Goal: Transaction & Acquisition: Book appointment/travel/reservation

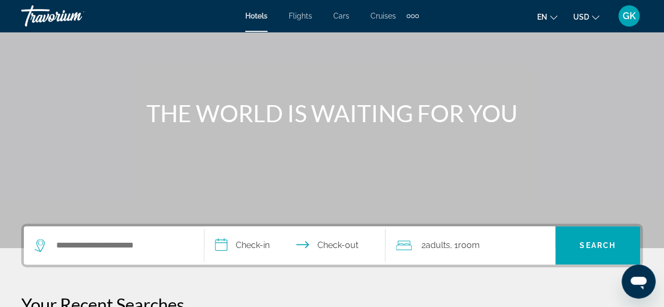
scroll to position [155, 0]
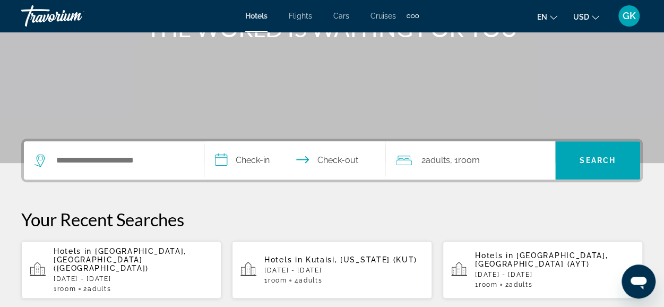
click at [357, 266] on p "[DATE] - [DATE]" at bounding box center [343, 269] width 159 height 7
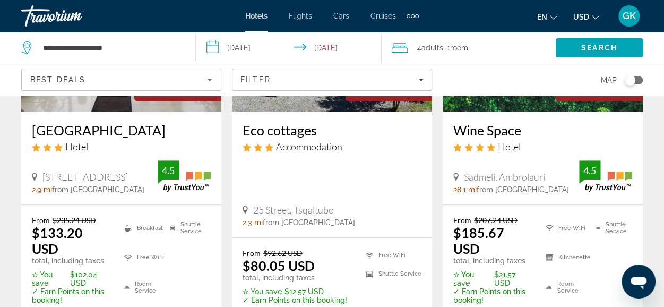
scroll to position [194, 0]
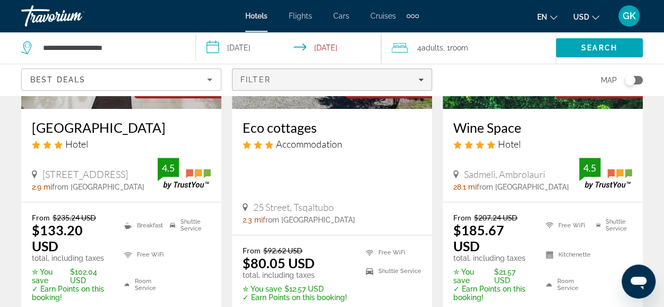
click at [422, 79] on icon "Filters" at bounding box center [420, 80] width 5 height 3
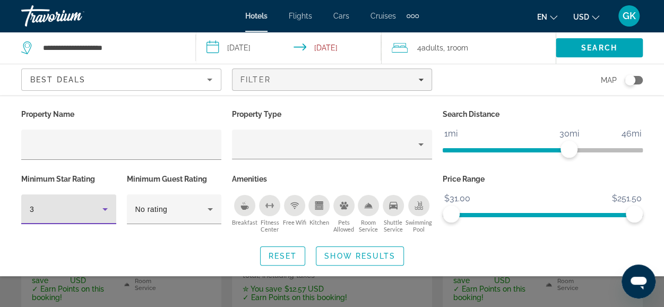
click at [106, 210] on icon "Hotel Filters" at bounding box center [105, 209] width 13 height 13
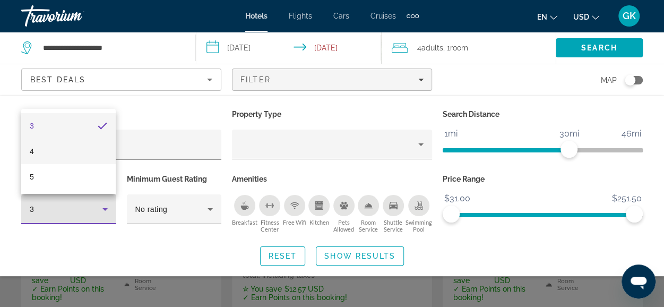
click at [106, 153] on mat-option "4" at bounding box center [68, 151] width 94 height 25
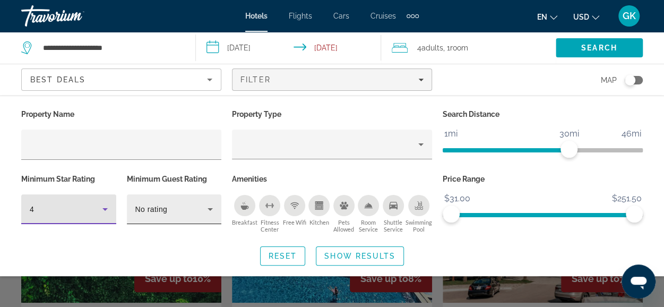
click at [217, 209] on div "No rating" at bounding box center [174, 209] width 95 height 30
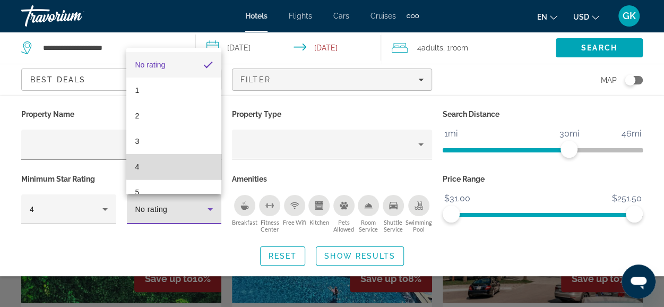
click at [202, 167] on mat-option "4" at bounding box center [173, 166] width 94 height 25
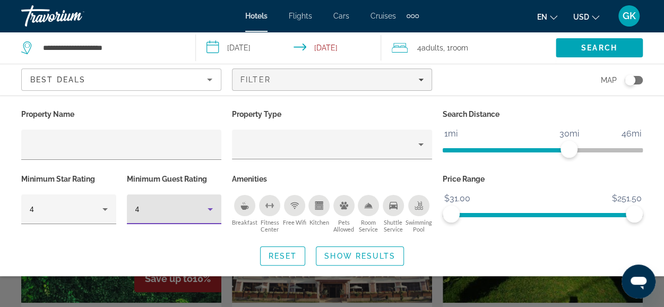
click at [243, 210] on div "Breakfast" at bounding box center [244, 205] width 21 height 21
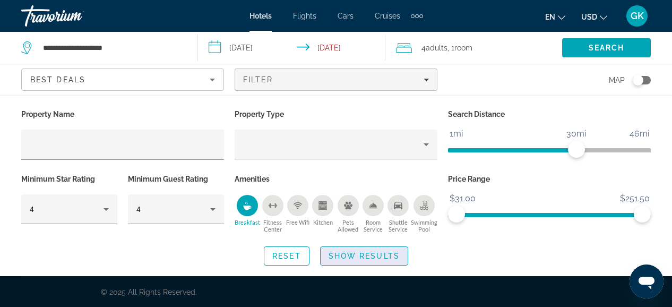
click at [343, 254] on span "Show Results" at bounding box center [364, 256] width 71 height 8
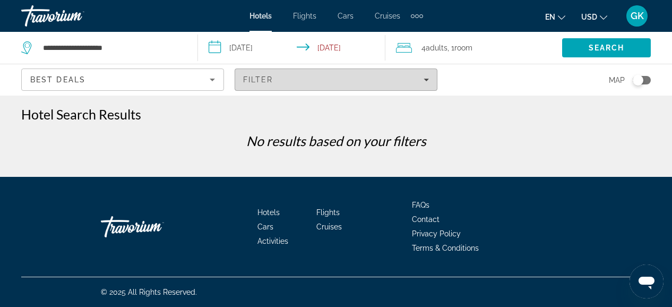
click at [418, 80] on div "Filter" at bounding box center [336, 79] width 186 height 8
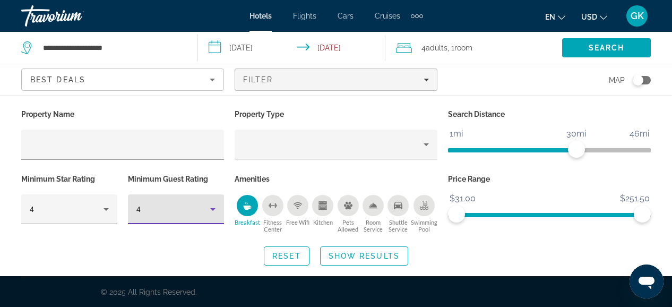
click at [210, 209] on icon "Hotel Filters" at bounding box center [212, 209] width 13 height 13
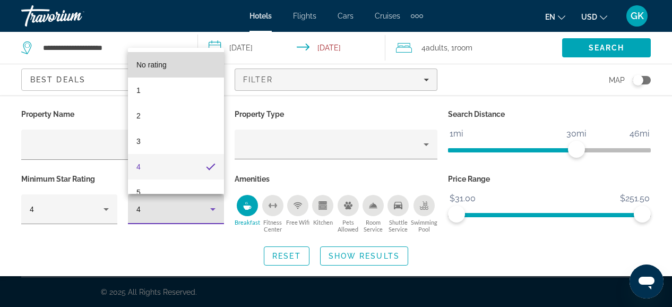
click at [183, 65] on mat-option "No rating" at bounding box center [176, 64] width 96 height 25
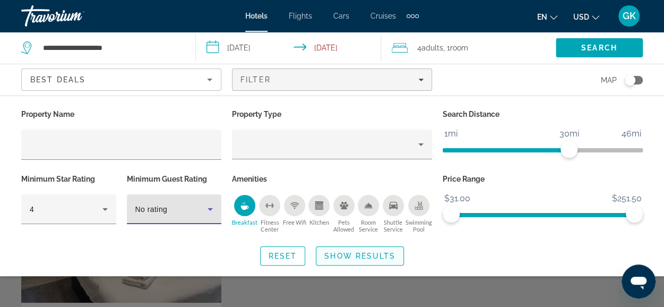
click at [349, 252] on span "Show Results" at bounding box center [359, 256] width 71 height 8
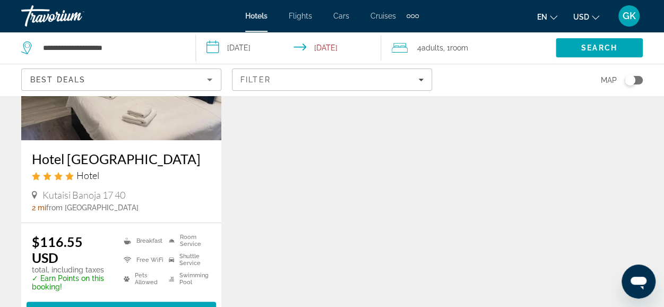
scroll to position [191, 0]
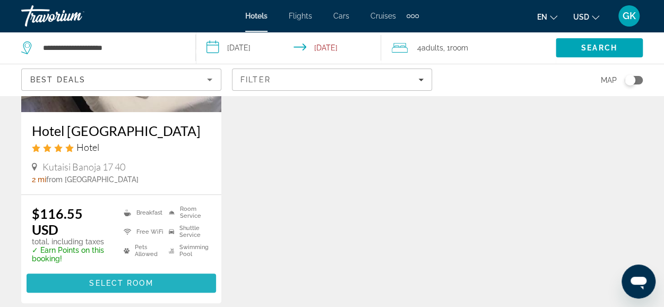
click at [103, 279] on span "Select Room" at bounding box center [121, 283] width 64 height 8
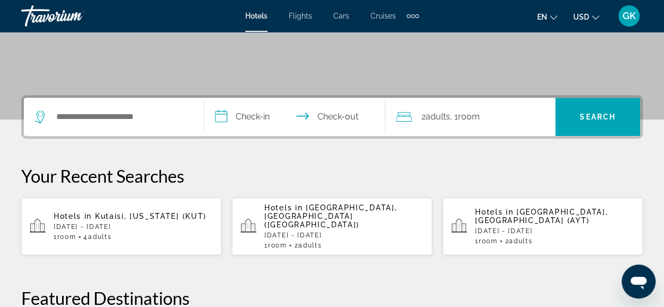
scroll to position [208, 0]
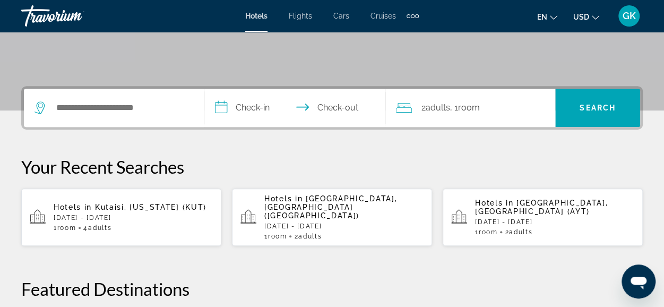
click at [114, 214] on p "[DATE] - [DATE]" at bounding box center [133, 217] width 159 height 7
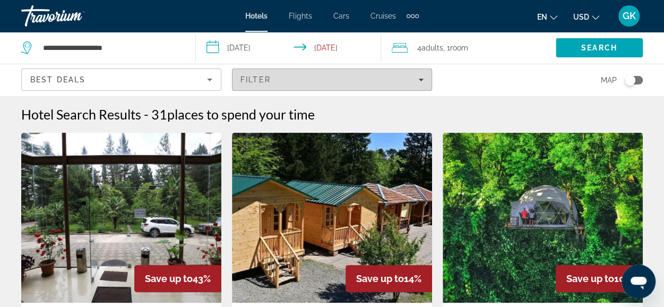
click at [416, 81] on div "Filter" at bounding box center [331, 79] width 183 height 8
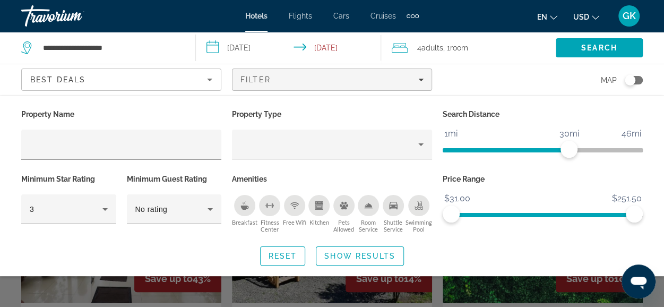
click at [243, 208] on icon "Breakfast" at bounding box center [245, 207] width 8 height 4
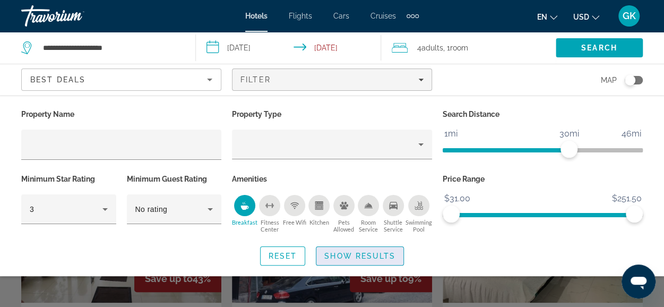
click at [364, 253] on span "Show Results" at bounding box center [359, 256] width 71 height 8
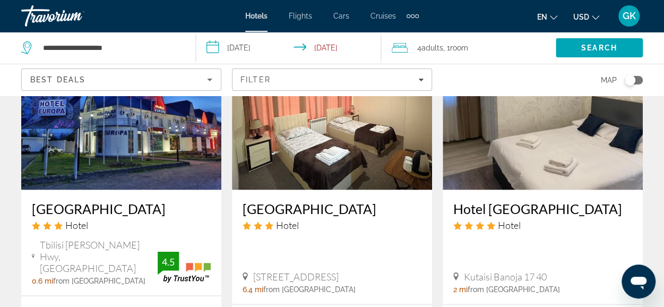
scroll to position [1017, 0]
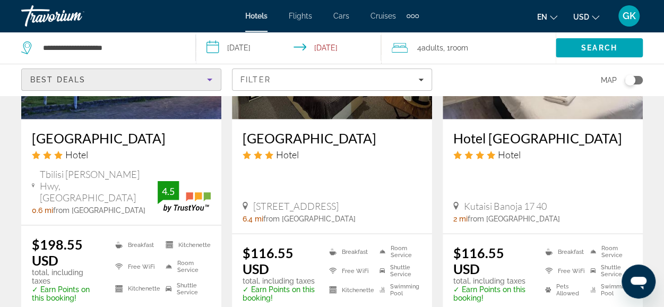
click at [207, 80] on icon "Sort by" at bounding box center [209, 79] width 13 height 13
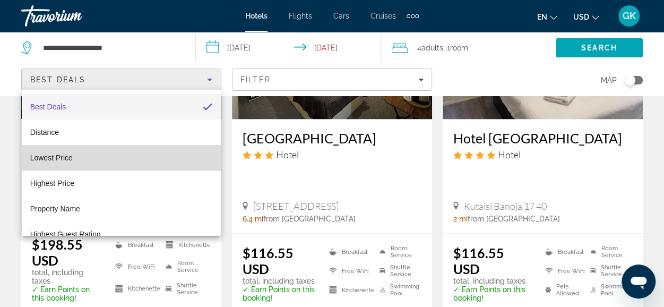
click at [182, 158] on mat-option "Lowest Price" at bounding box center [122, 157] width 200 height 25
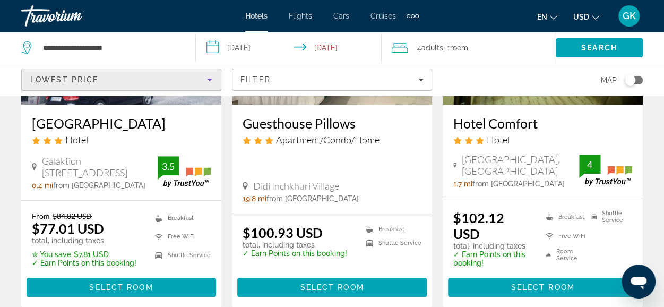
scroll to position [226, 0]
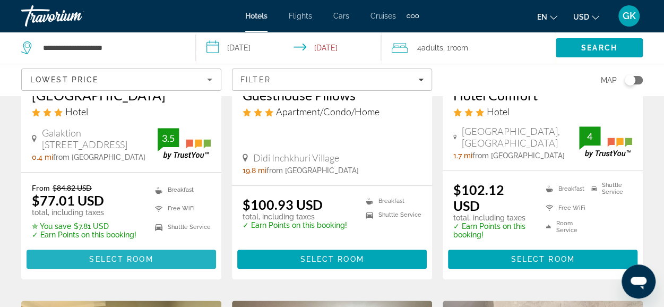
click at [108, 258] on span "Select Room" at bounding box center [121, 259] width 64 height 8
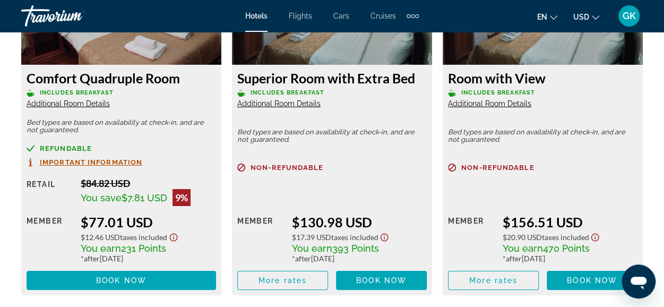
scroll to position [1803, 0]
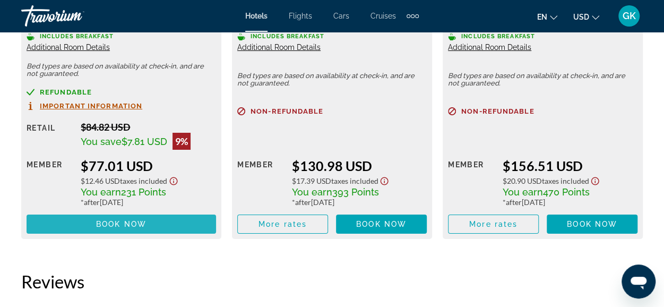
click at [131, 217] on span "Main content" at bounding box center [121, 223] width 189 height 25
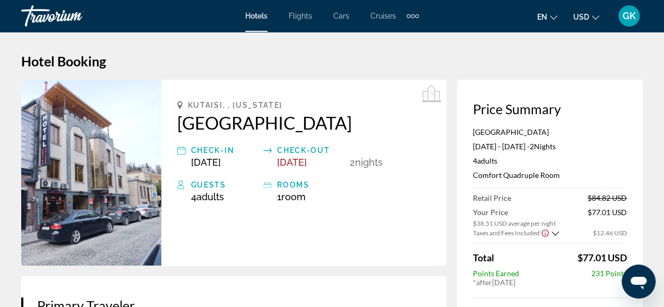
drag, startPoint x: 176, startPoint y: 122, endPoint x: 335, endPoint y: 122, distance: 159.2
click at [335, 122] on div "Kutaisi, , Georgia Aeetes Palace Hotel Check-in Oct 21, 2025 Check-out Oct 23, …" at bounding box center [303, 173] width 285 height 186
copy h2 "[GEOGRAPHIC_DATA]"
